Goal: Task Accomplishment & Management: Manage account settings

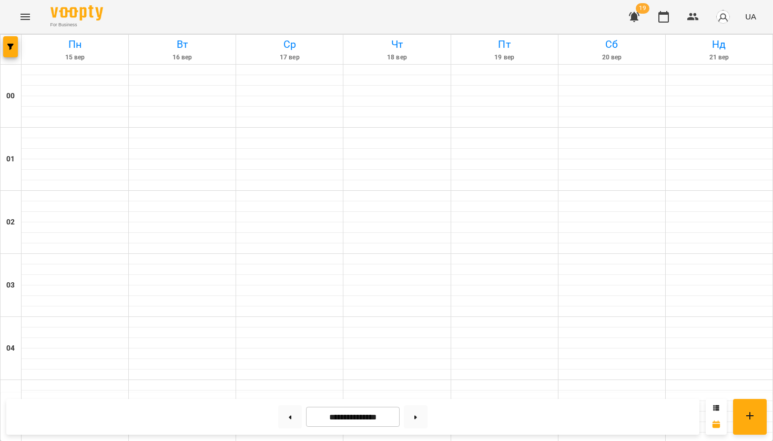
scroll to position [847, 0]
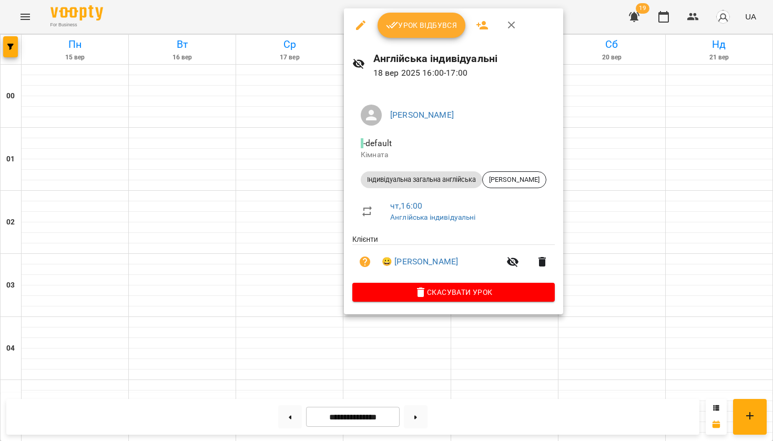
click at [393, 35] on button "Урок відбувся" at bounding box center [421, 25] width 88 height 25
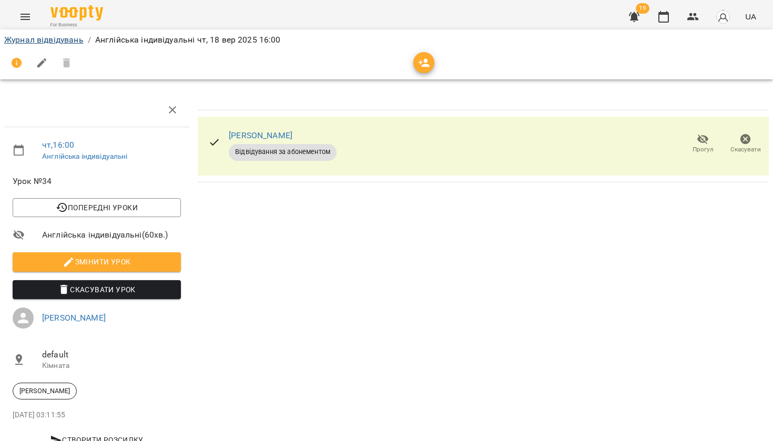
click at [61, 36] on link "Журнал відвідувань" at bounding box center [43, 40] width 79 height 10
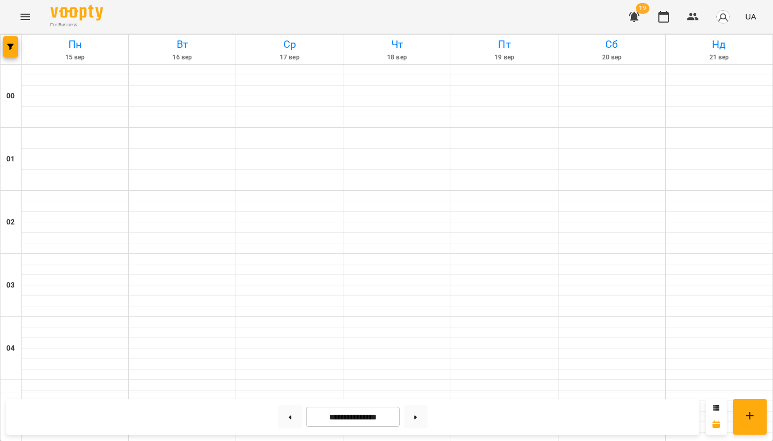
scroll to position [955, 0]
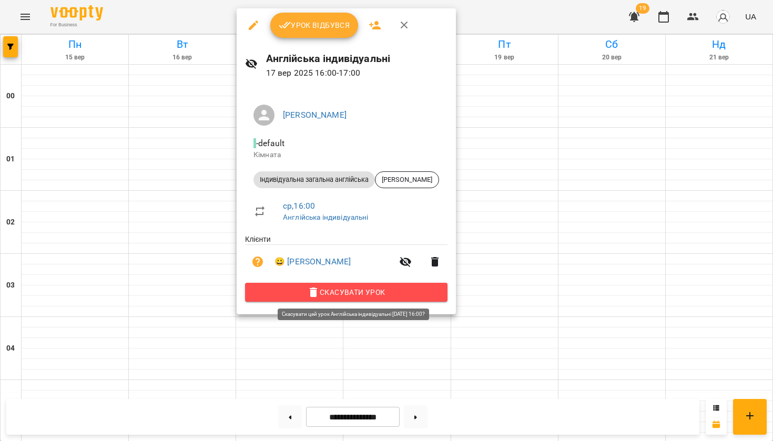
click at [312, 290] on span "Скасувати Урок" at bounding box center [346, 292] width 186 height 13
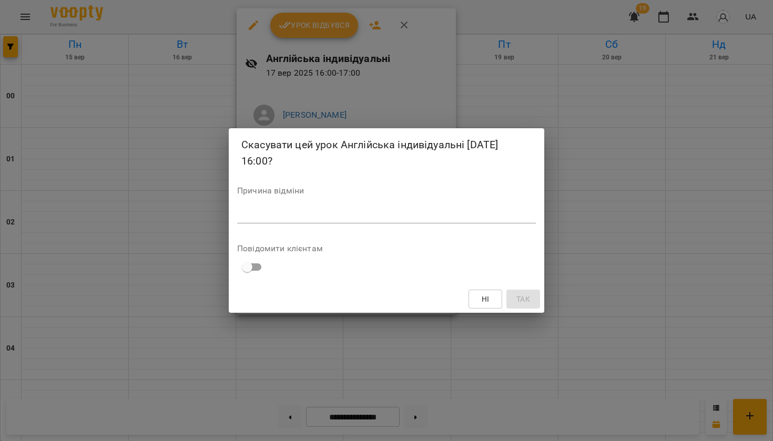
click at [271, 218] on textarea at bounding box center [386, 214] width 299 height 9
type textarea "*"
click at [527, 299] on span "Так" at bounding box center [523, 299] width 14 height 13
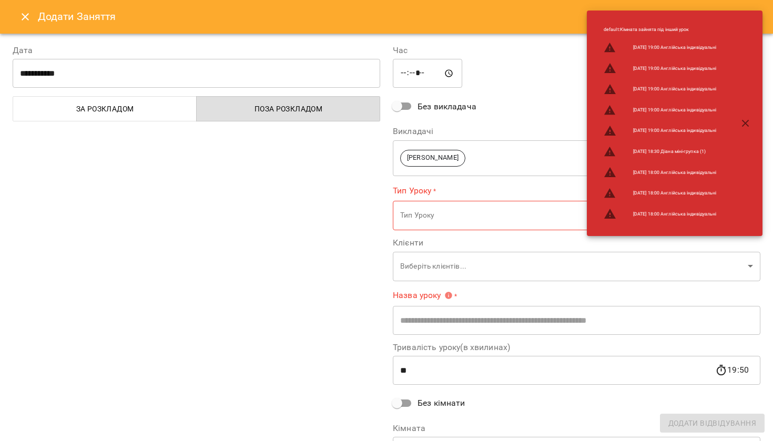
click at [21, 17] on icon "Close" at bounding box center [25, 17] width 13 height 13
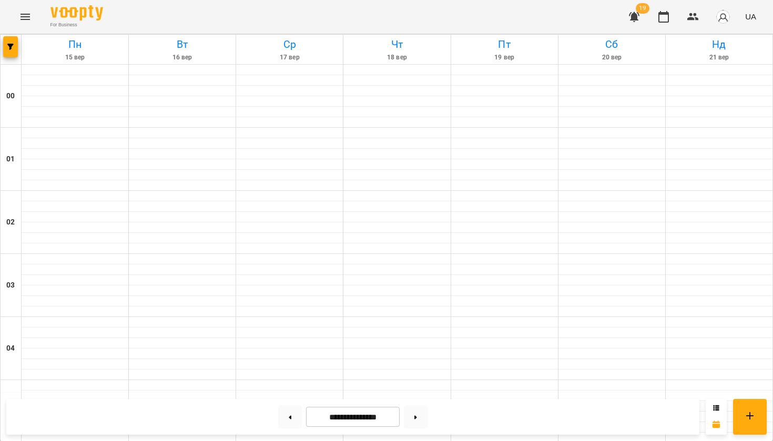
scroll to position [1007, 0]
